Goal: Task Accomplishment & Management: Use online tool/utility

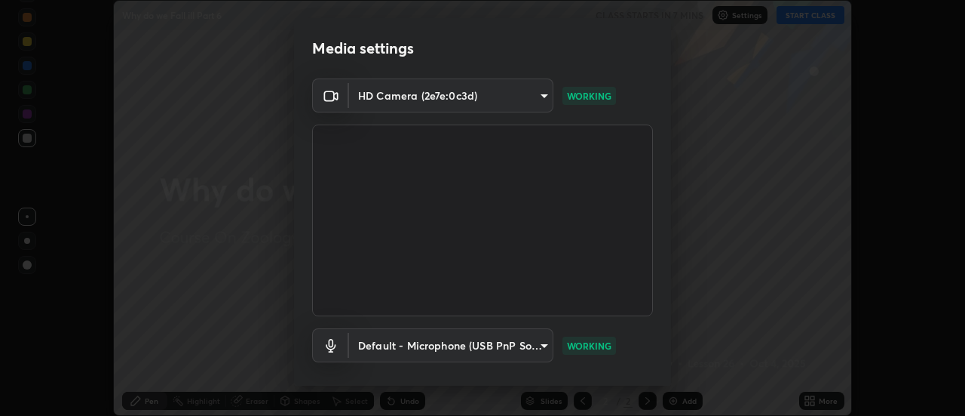
scroll to position [79, 0]
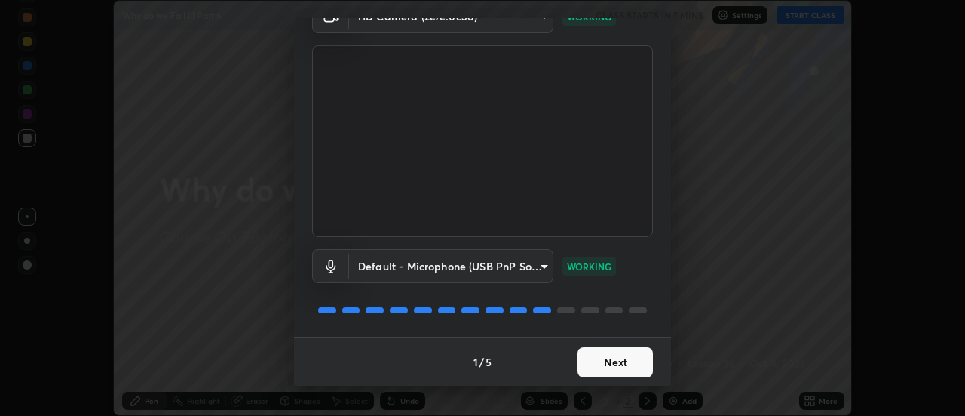
click at [615, 363] on button "Next" at bounding box center [615, 362] width 75 height 30
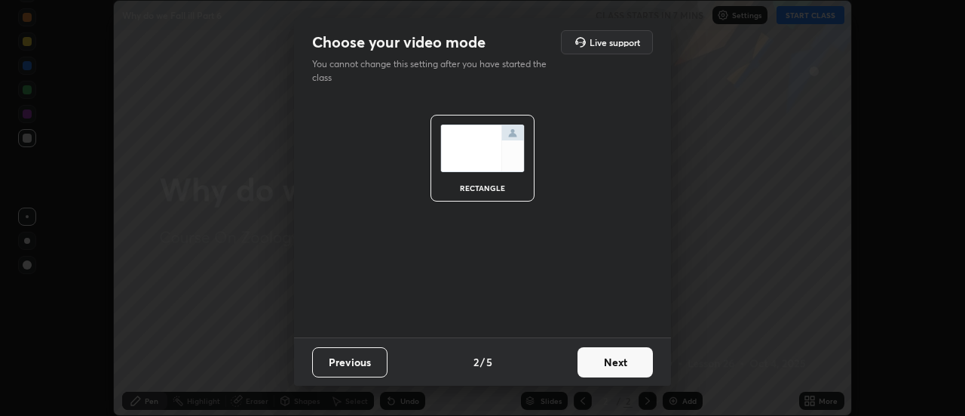
scroll to position [0, 0]
click at [616, 369] on button "Next" at bounding box center [615, 362] width 75 height 30
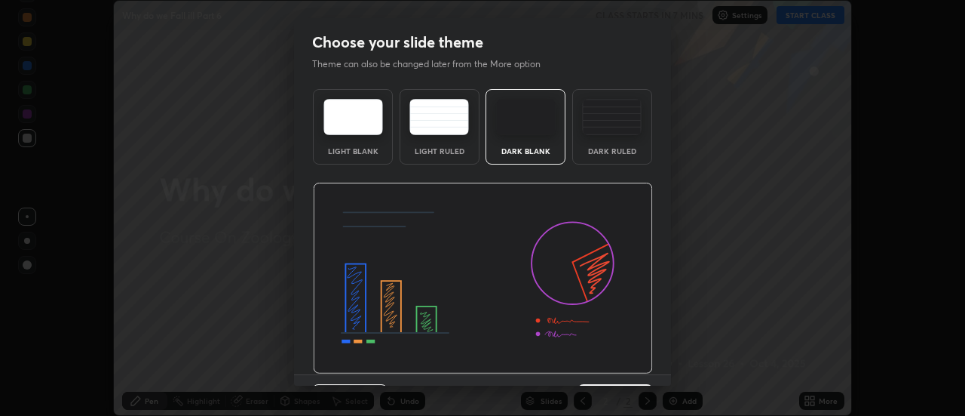
scroll to position [37, 0]
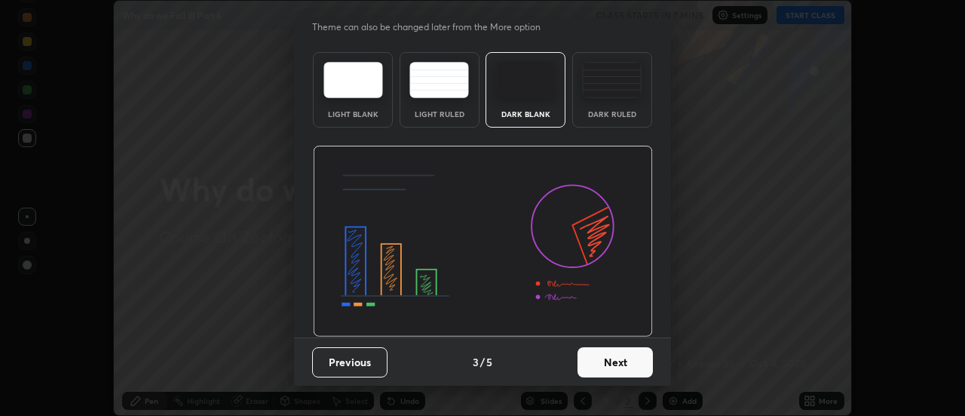
click at [615, 363] on button "Next" at bounding box center [615, 362] width 75 height 30
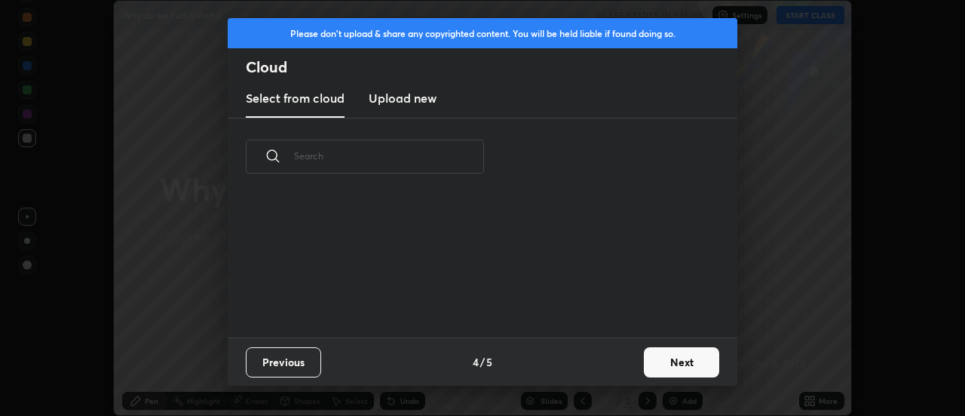
scroll to position [142, 484]
click at [661, 357] on button "Next" at bounding box center [681, 362] width 75 height 30
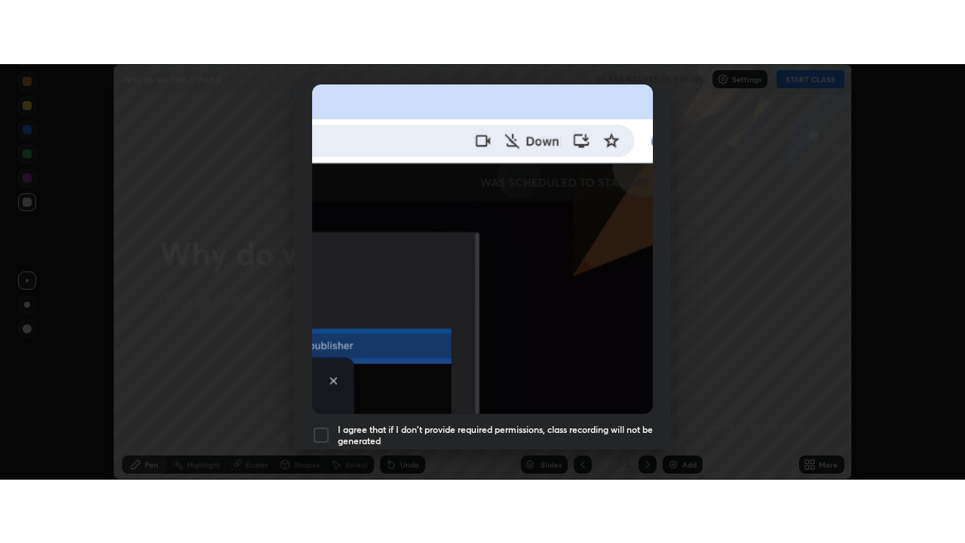
scroll to position [387, 0]
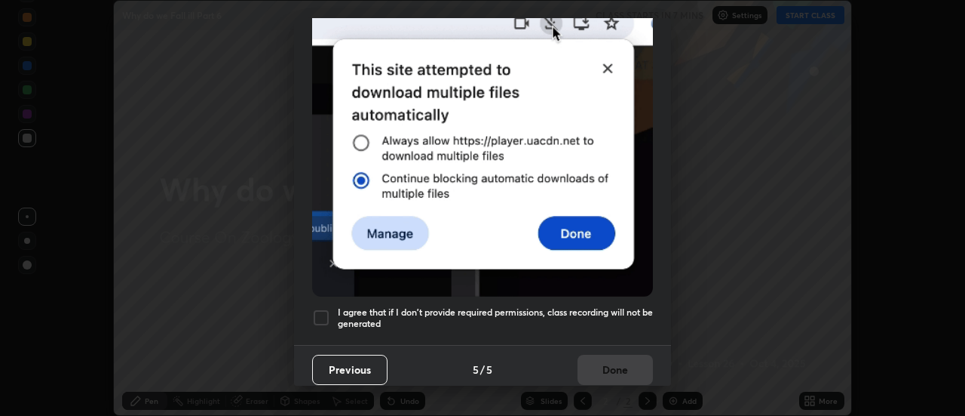
click at [625, 361] on div "Previous 5 / 5 Done" at bounding box center [482, 369] width 377 height 48
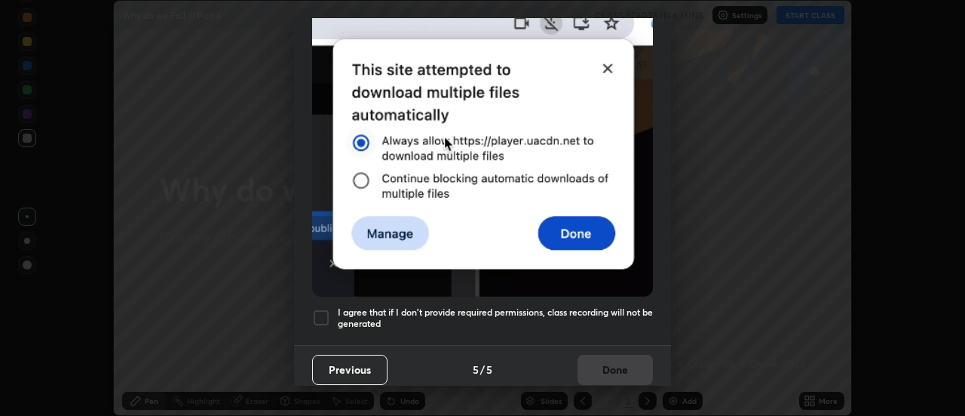
click at [620, 318] on h5 "I agree that if I don't provide required permissions, class recording will not …" at bounding box center [495, 317] width 315 height 23
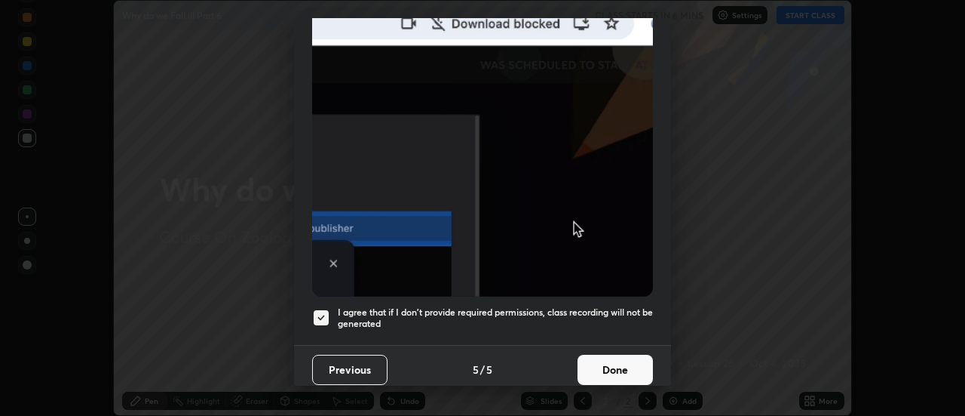
click at [614, 366] on button "Done" at bounding box center [615, 369] width 75 height 30
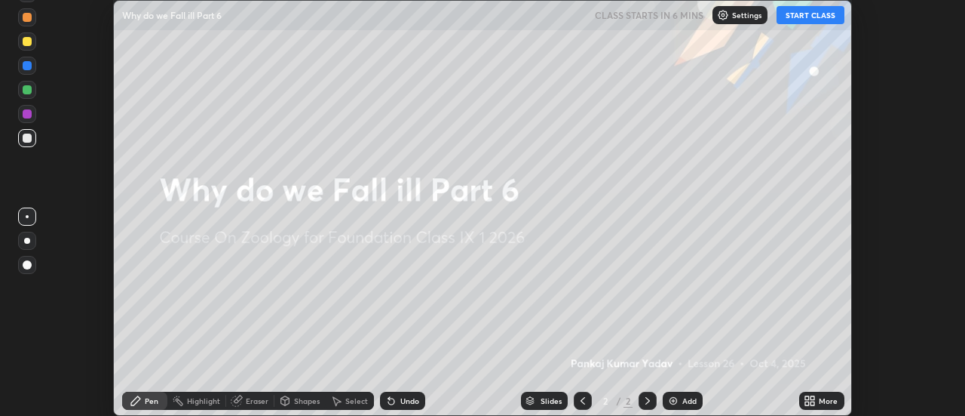
click at [798, 20] on button "START CLASS" at bounding box center [811, 15] width 68 height 18
click at [813, 397] on icon at bounding box center [813, 398] width 4 height 4
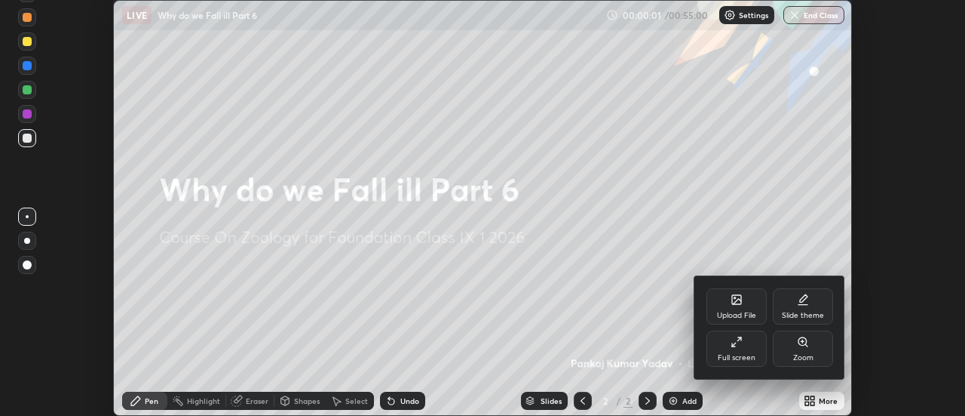
click at [757, 338] on div "Full screen" at bounding box center [737, 348] width 60 height 36
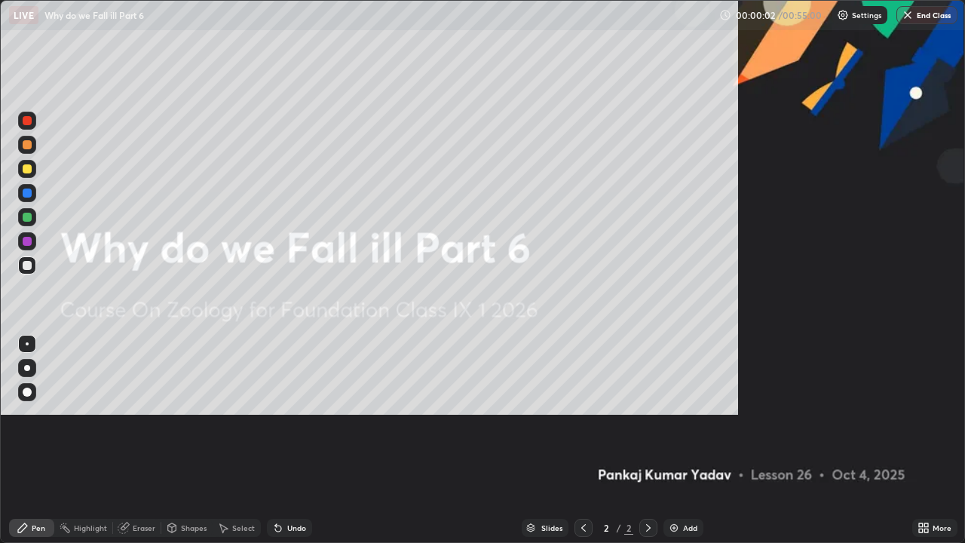
scroll to position [543, 965]
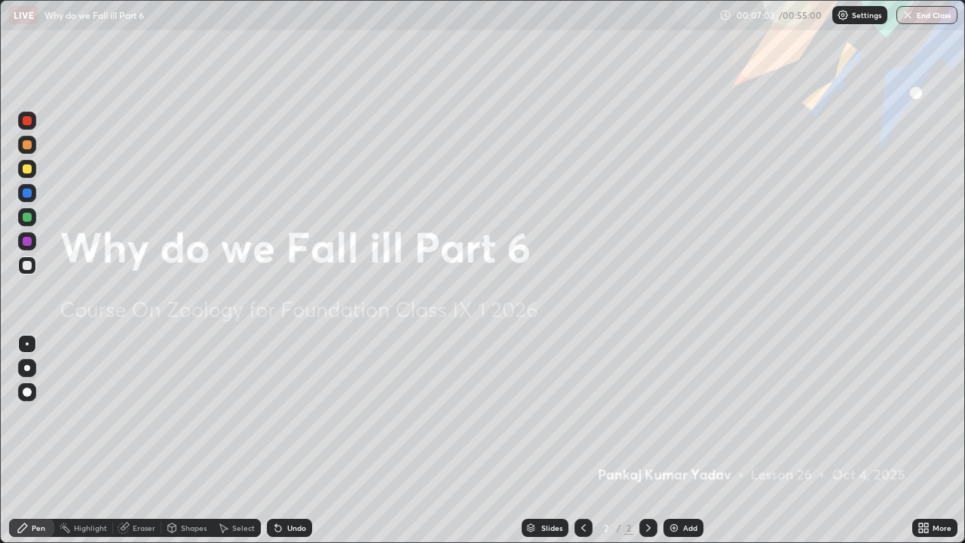
click at [10, 415] on div "Erase all" at bounding box center [27, 271] width 36 height 483
click at [925, 415] on icon at bounding box center [927, 525] width 4 height 4
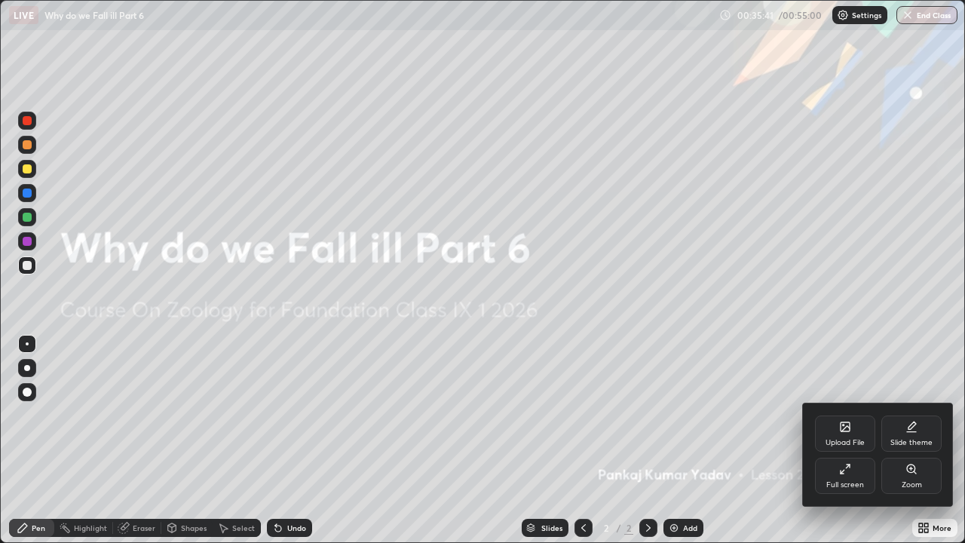
click at [848, 415] on div "Upload File" at bounding box center [845, 434] width 60 height 36
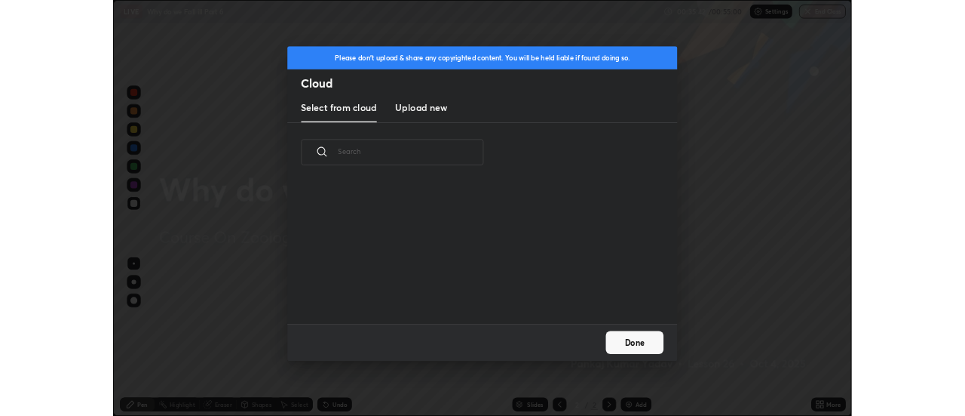
scroll to position [186, 484]
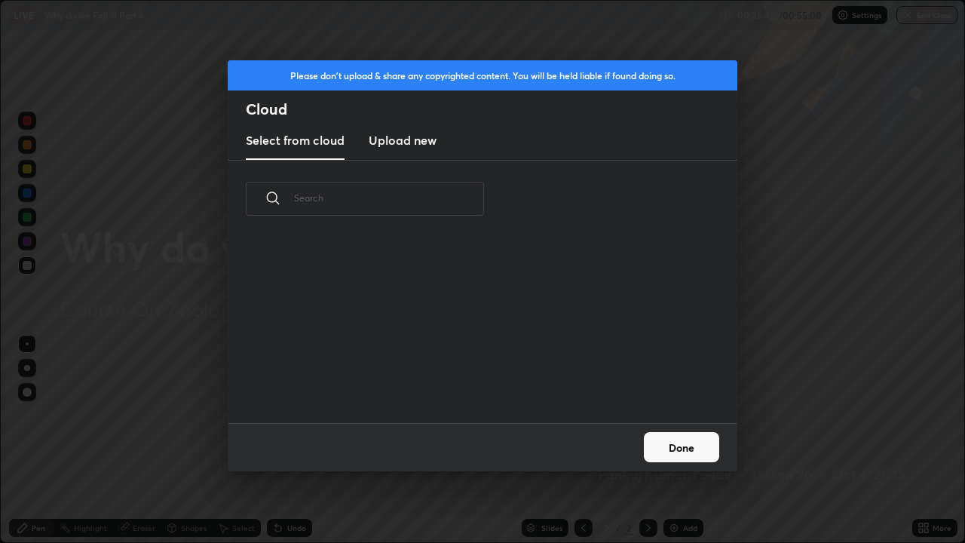
click at [422, 141] on h3 "Upload new" at bounding box center [403, 140] width 68 height 18
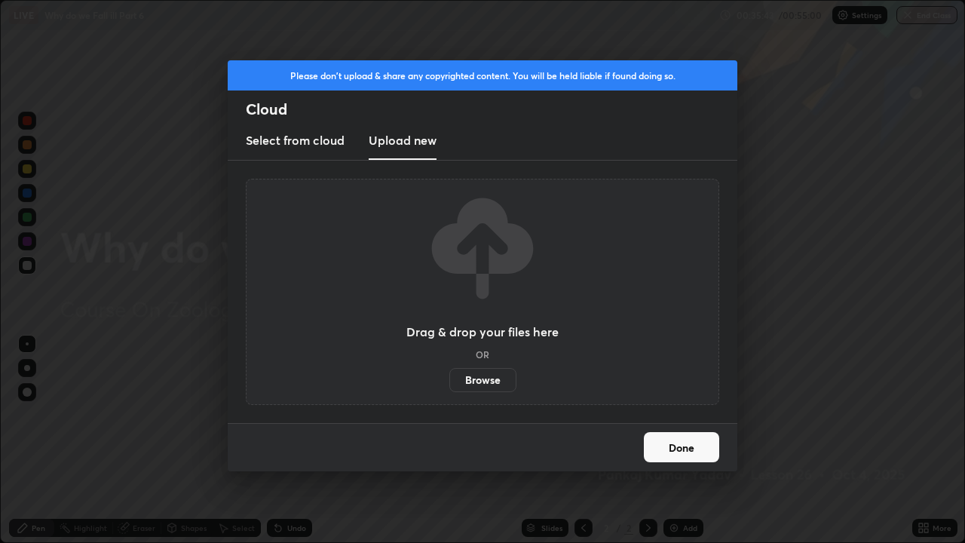
click at [465, 380] on label "Browse" at bounding box center [482, 380] width 67 height 24
click at [449, 380] on input "Browse" at bounding box center [449, 380] width 0 height 24
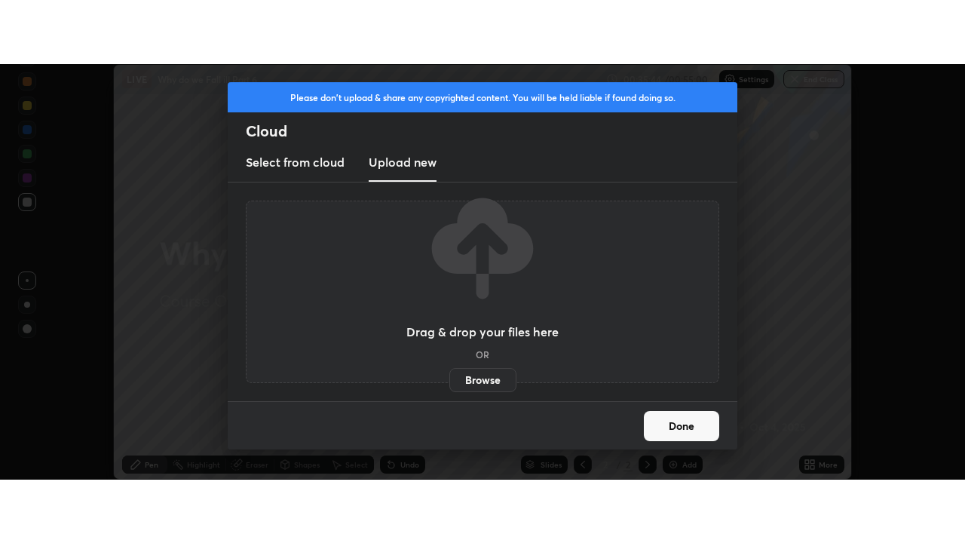
scroll to position [74993, 74444]
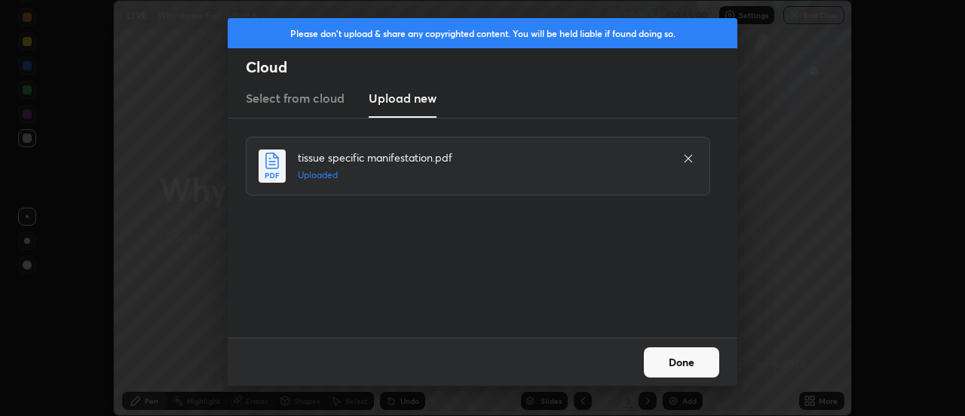
click at [665, 360] on button "Done" at bounding box center [681, 362] width 75 height 30
click at [664, 357] on button "Done" at bounding box center [681, 362] width 75 height 30
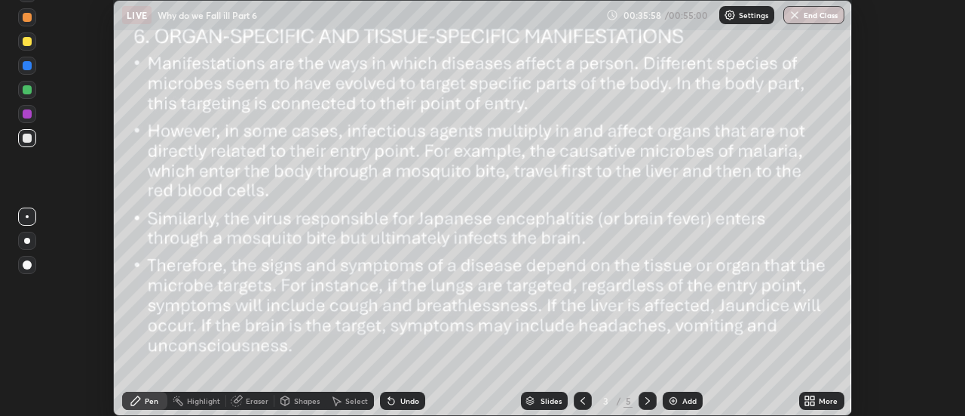
click at [811, 397] on icon at bounding box center [813, 398] width 4 height 4
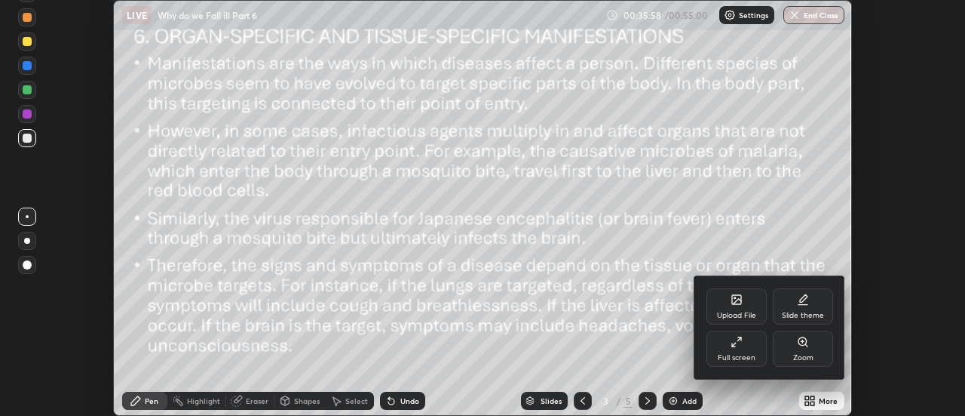
click at [758, 350] on div "Full screen" at bounding box center [737, 348] width 60 height 36
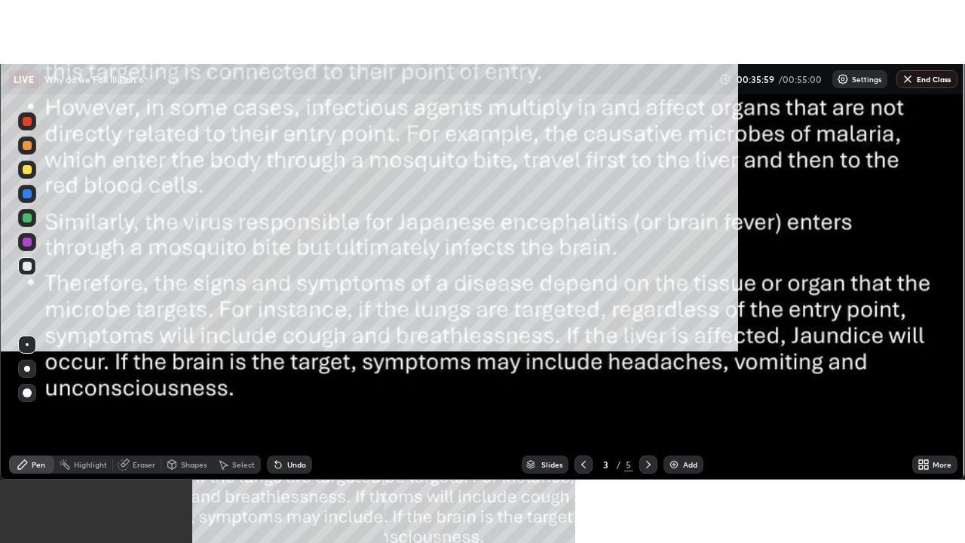
scroll to position [543, 965]
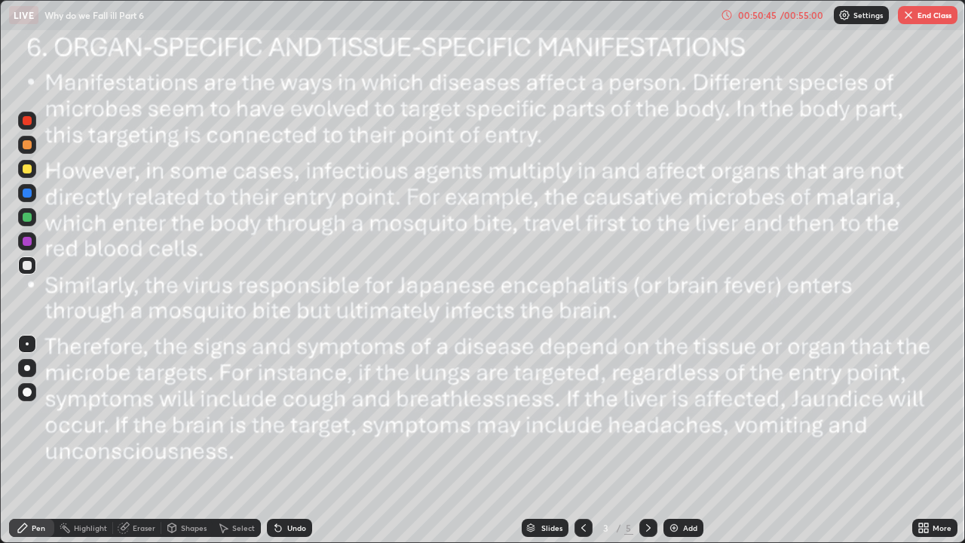
click at [936, 17] on button "End Class" at bounding box center [928, 15] width 60 height 18
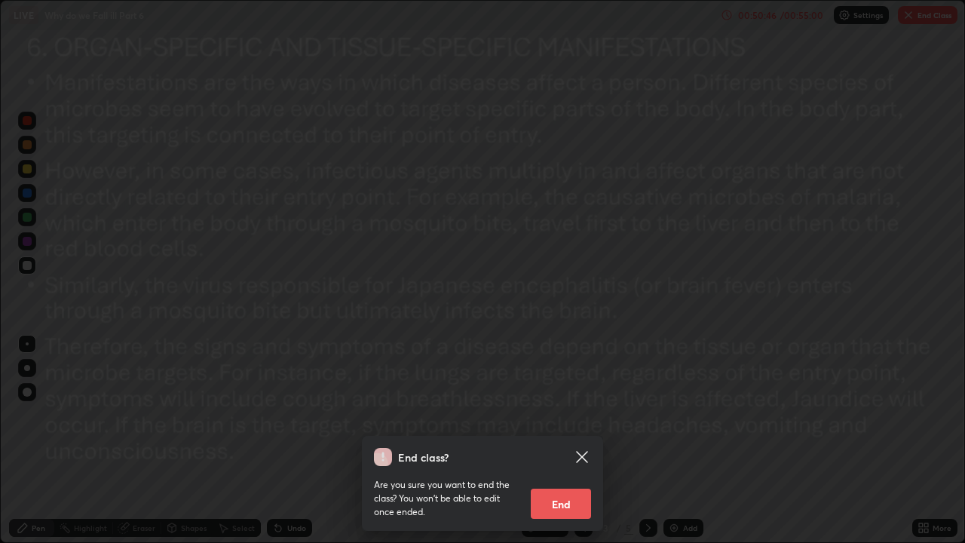
click at [568, 415] on button "End" at bounding box center [561, 504] width 60 height 30
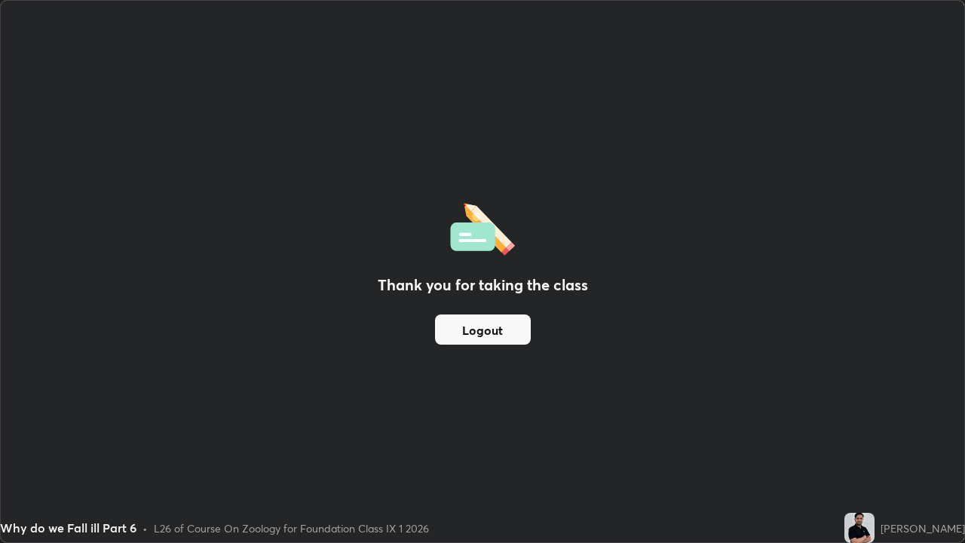
click at [555, 415] on div "Thank you for taking the class Logout" at bounding box center [483, 271] width 964 height 541
click at [517, 330] on button "Logout" at bounding box center [483, 329] width 96 height 30
